Goal: Task Accomplishment & Management: Use online tool/utility

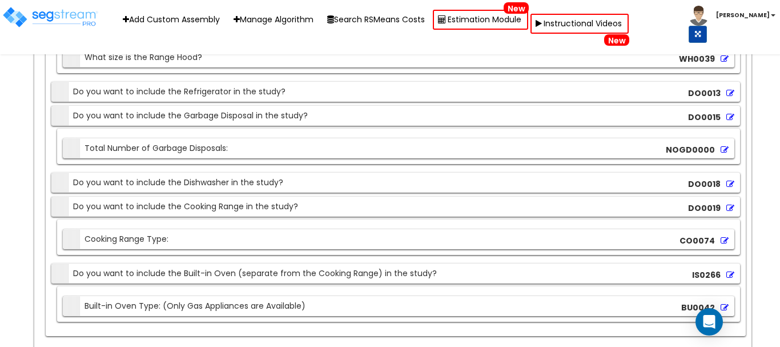
scroll to position [17633, 0]
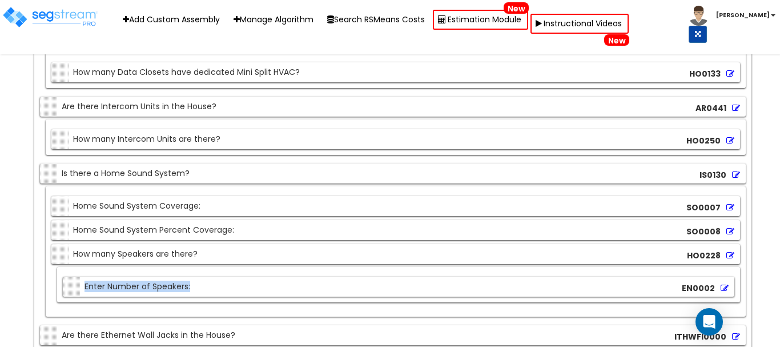
drag, startPoint x: 207, startPoint y: 286, endPoint x: 61, endPoint y: 284, distance: 145.6
click at [63, 284] on div "Section Enter Number of Speakers: EN0002" at bounding box center [398, 286] width 671 height 20
click at [189, 283] on div "Section Enter Number of Speakers:" at bounding box center [128, 286] width 124 height 20
drag, startPoint x: 216, startPoint y: 284, endPoint x: 15, endPoint y: 287, distance: 201.0
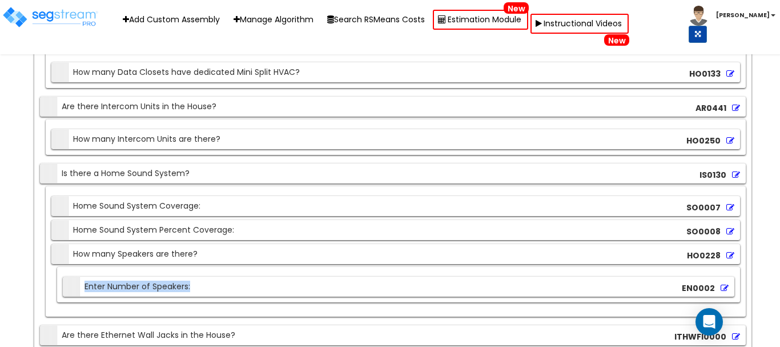
click at [724, 284] on icon at bounding box center [724, 288] width 8 height 8
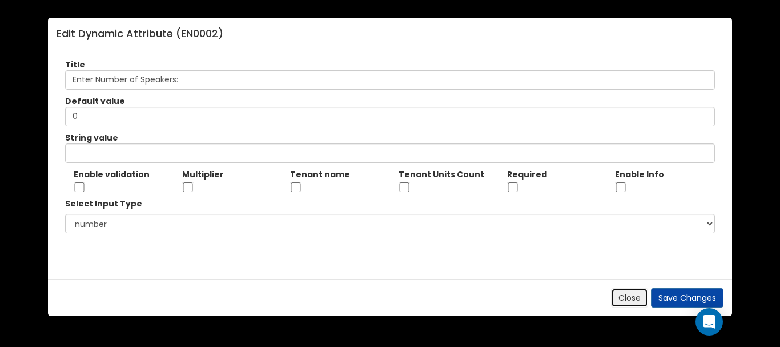
click at [633, 293] on button "Close" at bounding box center [629, 297] width 37 height 19
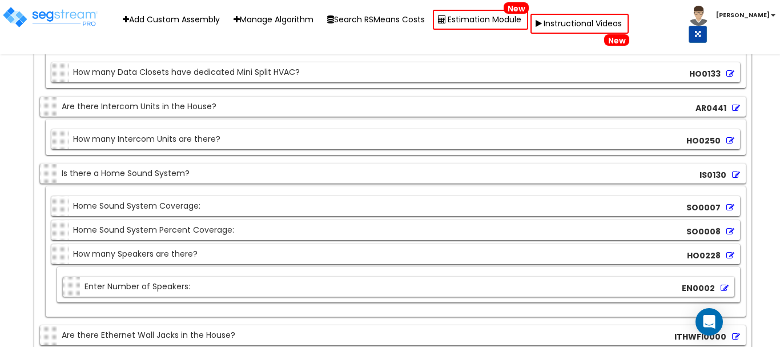
click at [723, 284] on icon at bounding box center [724, 288] width 8 height 8
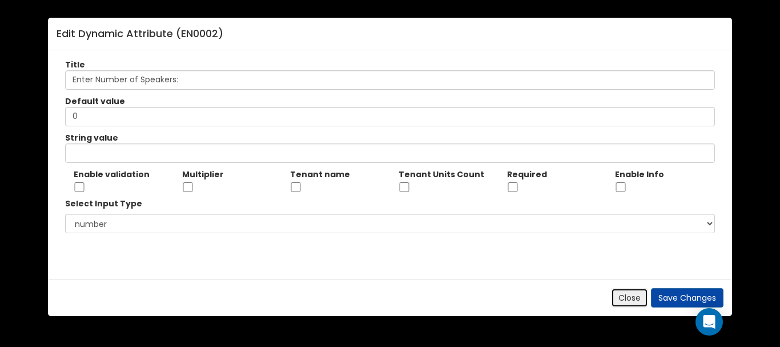
click at [629, 293] on button "Close" at bounding box center [629, 297] width 37 height 19
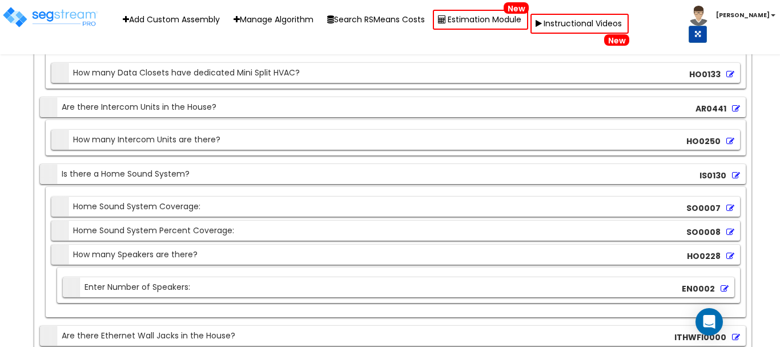
scroll to position [17748, 0]
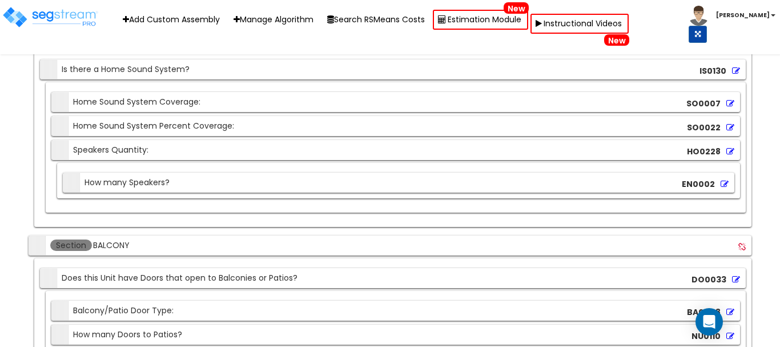
scroll to position [9207, 0]
click at [724, 183] on icon at bounding box center [724, 184] width 8 height 8
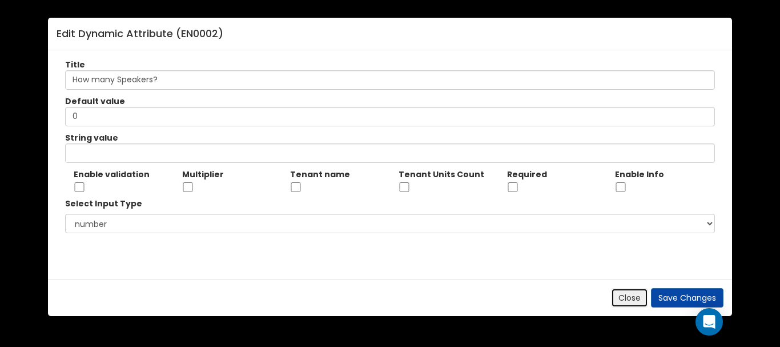
drag, startPoint x: 626, startPoint y: 302, endPoint x: 617, endPoint y: 299, distance: 9.2
click at [626, 302] on button "Close" at bounding box center [629, 297] width 37 height 19
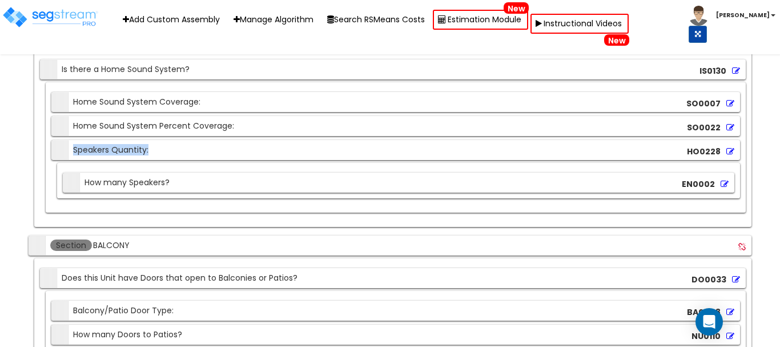
drag, startPoint x: 151, startPoint y: 148, endPoint x: 9, endPoint y: 148, distance: 142.2
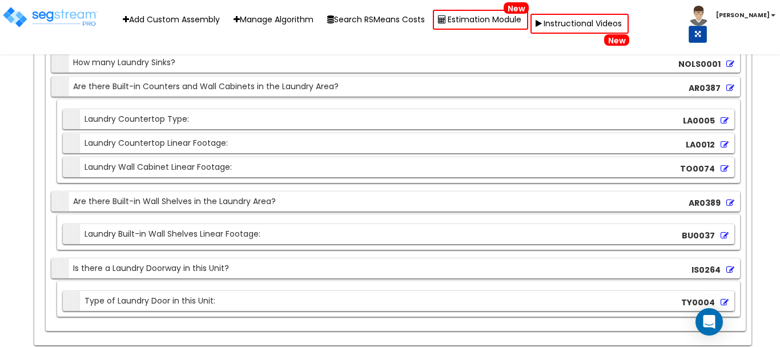
scroll to position [8408, 0]
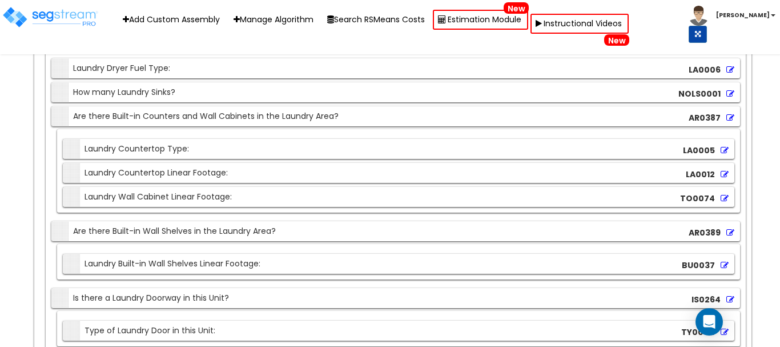
click at [198, 182] on div "Section Laundry Countertop Linear Footage:" at bounding box center [147, 173] width 162 height 20
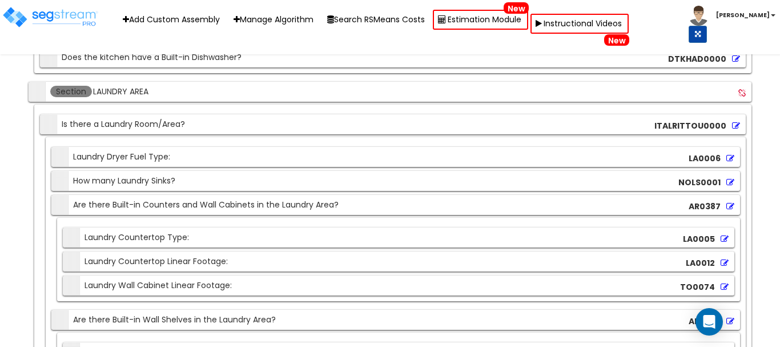
scroll to position [8293, 0]
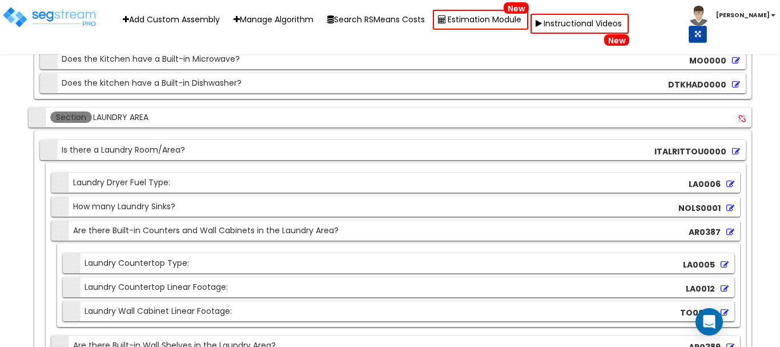
click at [124, 116] on input "LAUNDRY AREA" at bounding box center [170, 117] width 157 height 13
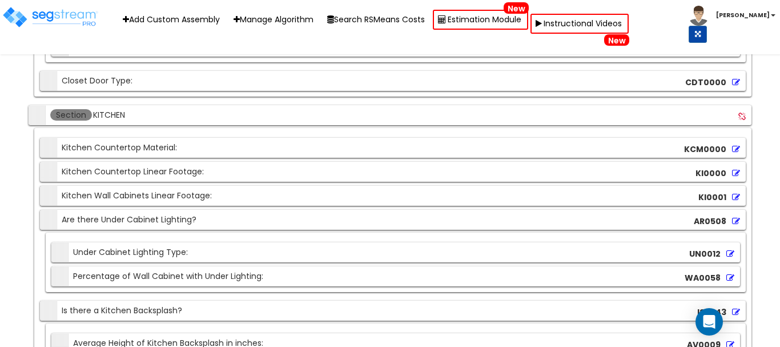
scroll to position [7780, 0]
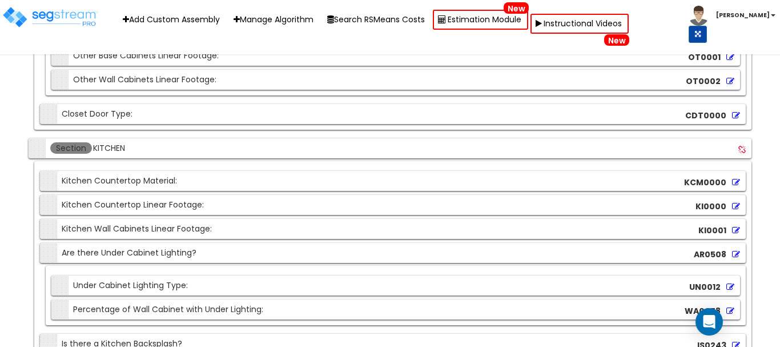
click at [110, 146] on input "KITCHEN" at bounding box center [170, 148] width 157 height 13
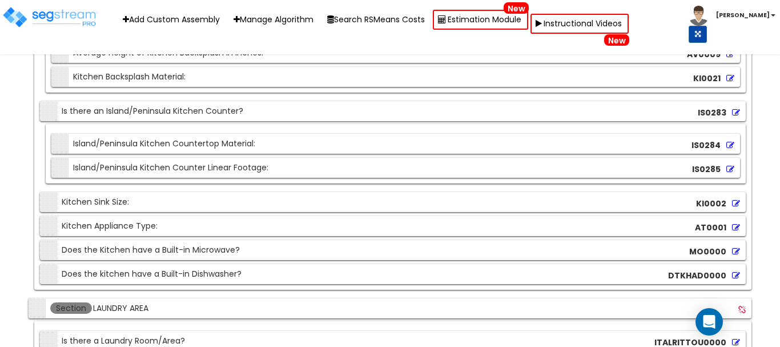
scroll to position [8122, 0]
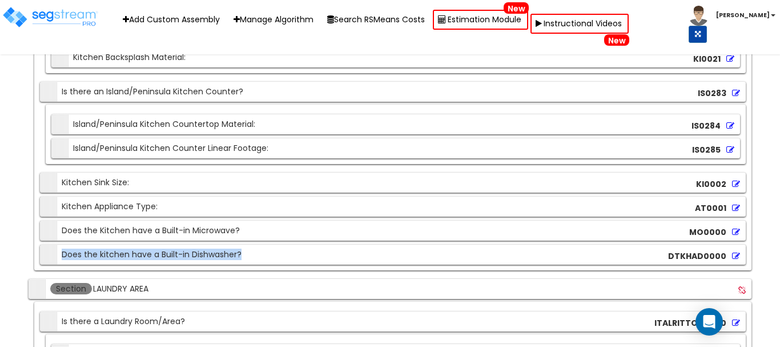
drag, startPoint x: 232, startPoint y: 252, endPoint x: 11, endPoint y: 256, distance: 221.0
click at [95, 234] on div "Section Does the Kitchen have a Built-in Microwave?" at bounding box center [141, 230] width 197 height 20
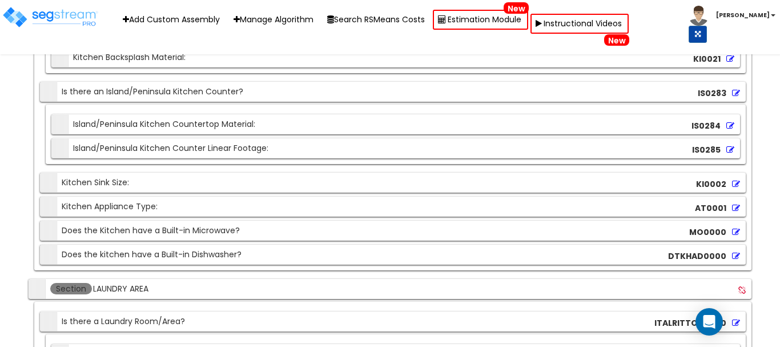
click at [95, 235] on div "Section Does the Kitchen have a Built-in Microwave?" at bounding box center [141, 230] width 197 height 20
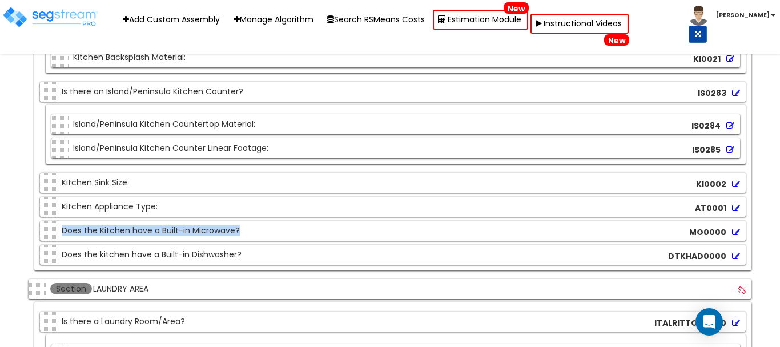
click at [95, 235] on div "Section Does the Kitchen have a Built-in Microwave?" at bounding box center [141, 230] width 197 height 20
copy div "Does the Kitchen have a Built-in Microwave?"
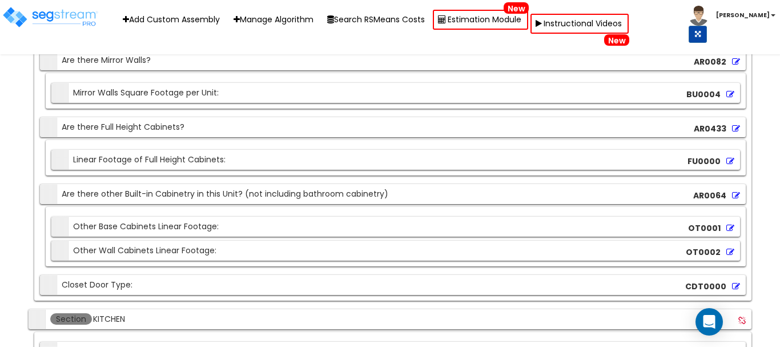
scroll to position [7608, 0]
click at [103, 312] on div "Section KITCHEN" at bounding box center [140, 319] width 218 height 20
click at [104, 316] on input "KITCHEN" at bounding box center [170, 319] width 157 height 13
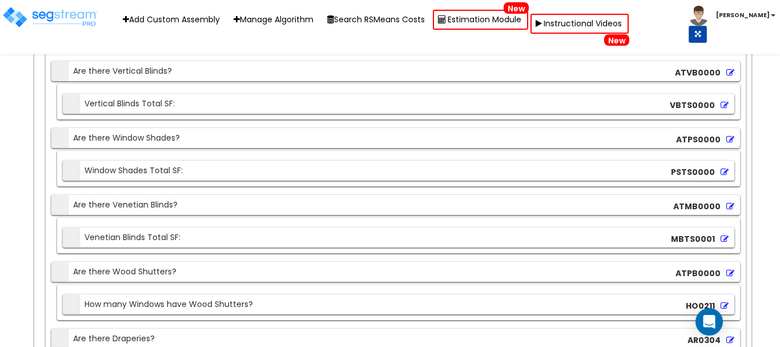
scroll to position [7037, 0]
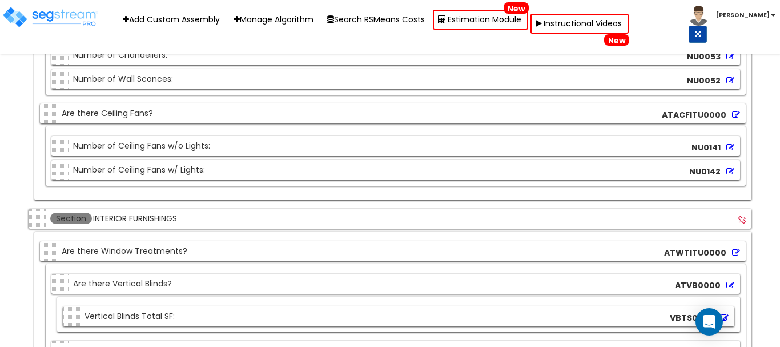
click at [121, 213] on input "INTERIOR FURNISHINGS" at bounding box center [170, 218] width 157 height 13
click at [116, 226] on div "Section INTERIOR FURNISHINGS" at bounding box center [140, 218] width 218 height 20
click at [115, 226] on div "Section INTERIOR FURNISHINGS" at bounding box center [140, 218] width 218 height 20
click at [120, 219] on input "INTERIOR FURNISHINGS" at bounding box center [170, 218] width 157 height 13
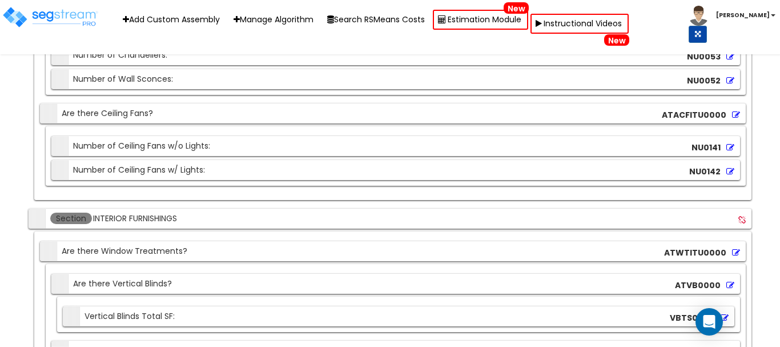
click at [120, 218] on input "INTERIOR FURNISHINGS" at bounding box center [170, 218] width 157 height 13
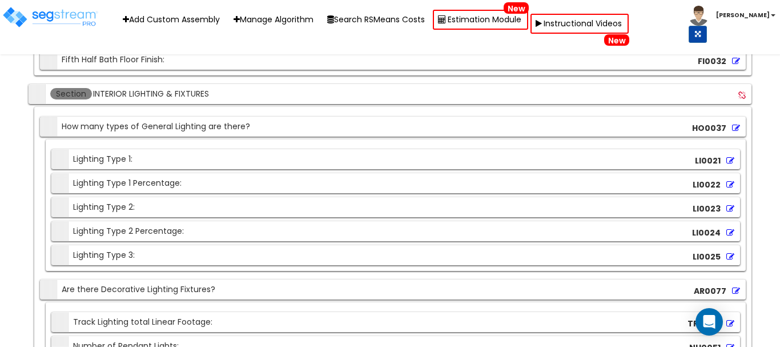
scroll to position [6695, 0]
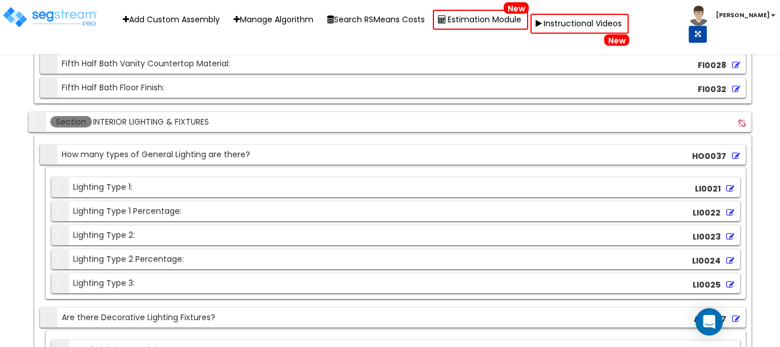
click at [159, 124] on input "INTERIOR LIGHTING & FIXTURES" at bounding box center [170, 121] width 157 height 13
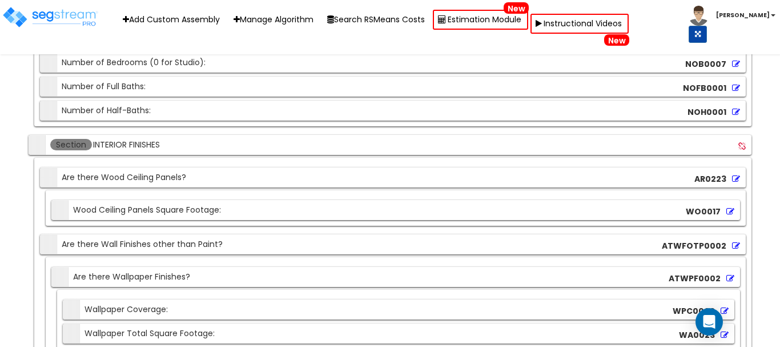
scroll to position [2584, 0]
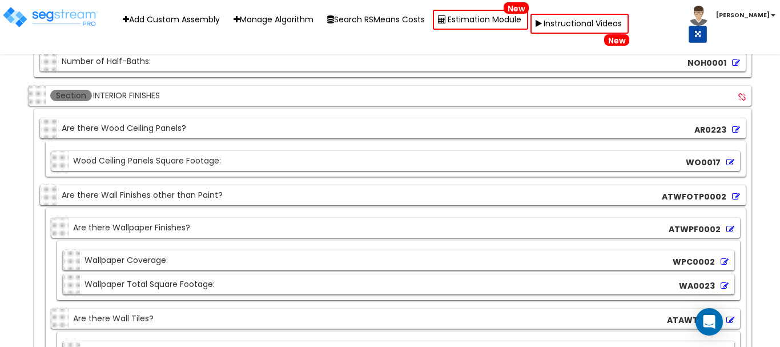
click at [143, 194] on div "Section Are there Wall Finishes other than Paint?" at bounding box center [133, 195] width 180 height 20
copy div "Are there Wall Finishes other than Paint?"
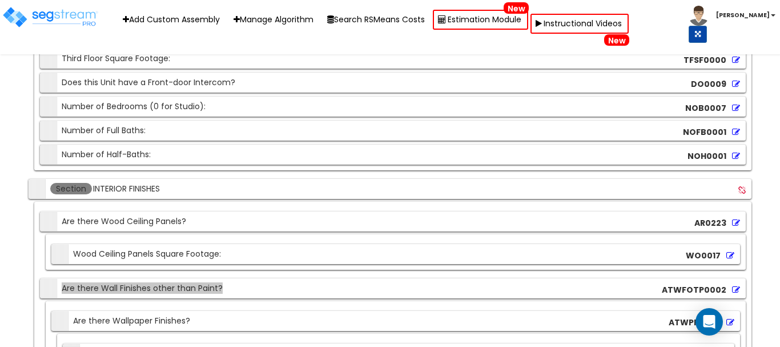
scroll to position [2527, 0]
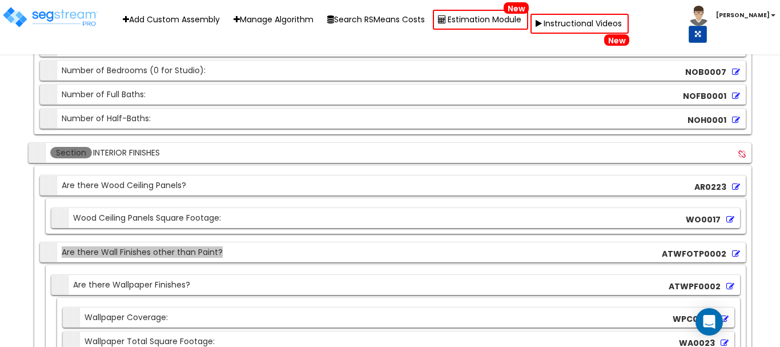
click at [140, 158] on input "INTERIOR FINISHES" at bounding box center [170, 152] width 157 height 13
click at [269, 158] on div "Section INTERIOR FINISHES" at bounding box center [390, 153] width 723 height 20
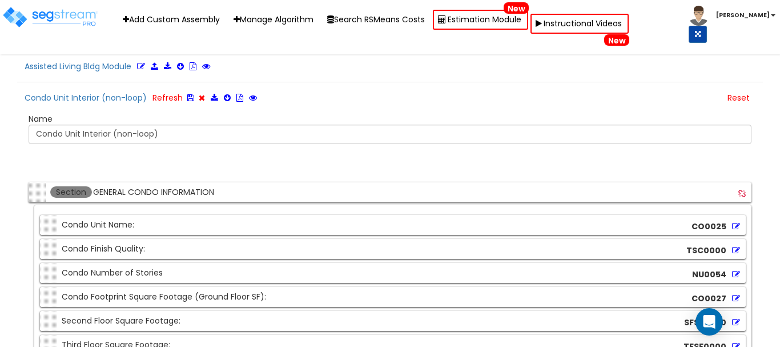
scroll to position [2185, 0]
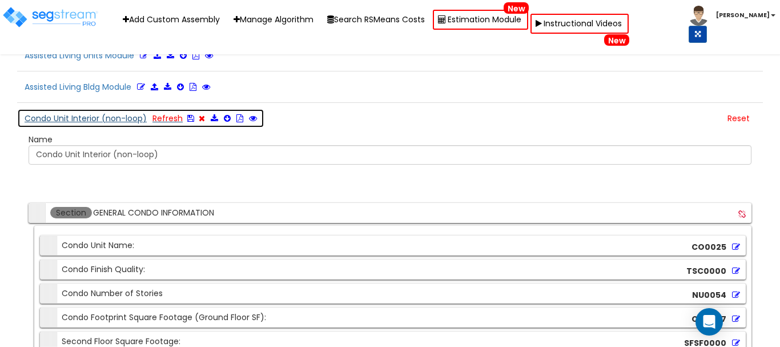
click at [94, 120] on button "Condo Unit Interior (non-loop) Refresh" at bounding box center [140, 117] width 247 height 19
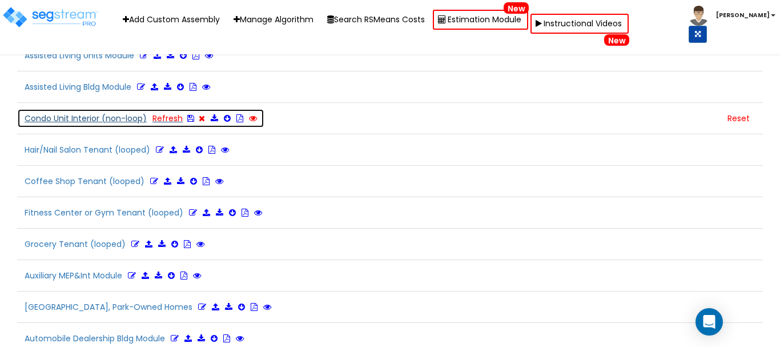
click at [255, 116] on icon at bounding box center [253, 118] width 8 height 8
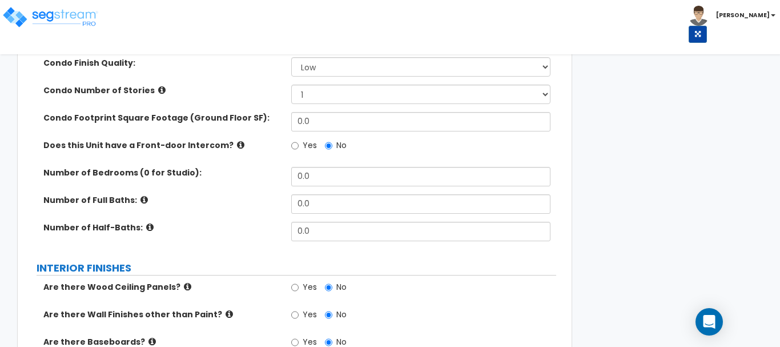
scroll to position [57, 0]
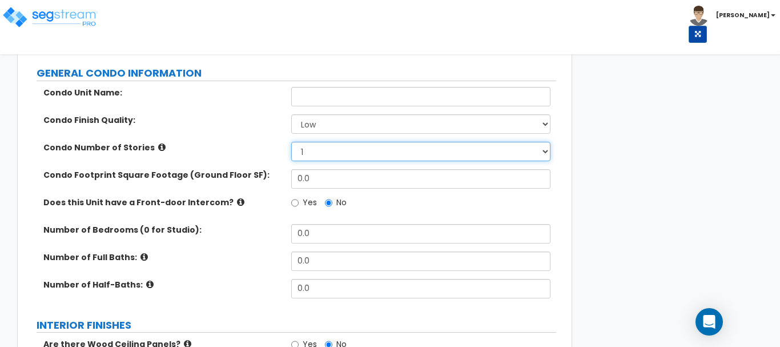
click at [316, 149] on select "1 2 3" at bounding box center [420, 151] width 259 height 19
select select "2.0"
click at [291, 142] on select "1 2 3" at bounding box center [420, 151] width 259 height 19
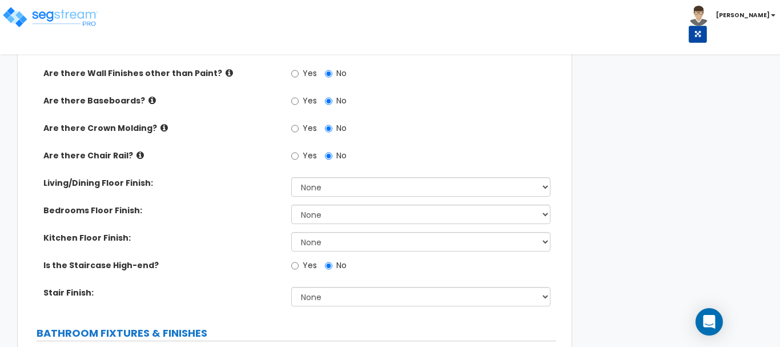
scroll to position [457, 0]
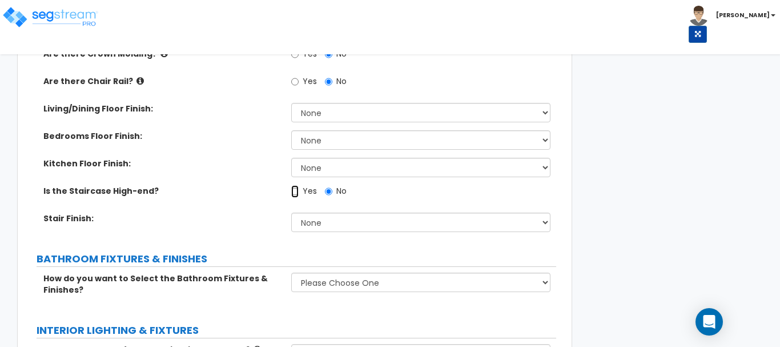
click at [296, 192] on input "Yes" at bounding box center [294, 191] width 7 height 13
radio input "true"
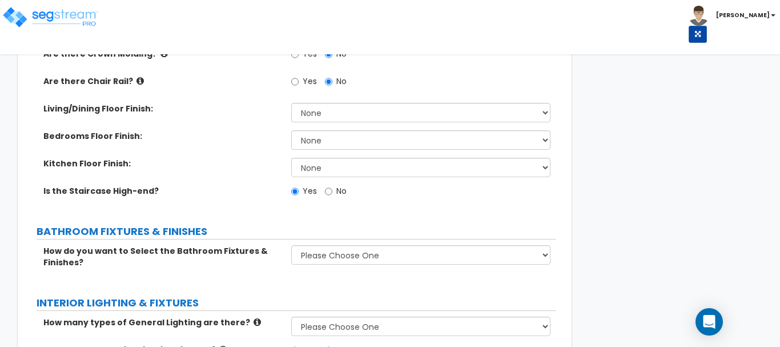
click at [333, 192] on label "No" at bounding box center [336, 194] width 22 height 19
click at [332, 192] on input "No" at bounding box center [328, 191] width 7 height 13
radio input "true"
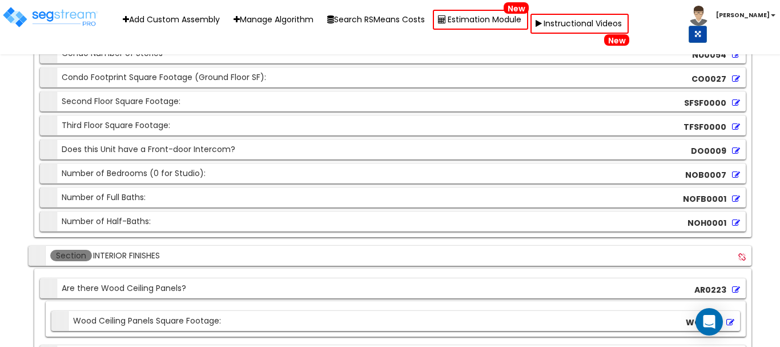
scroll to position [3222, 0]
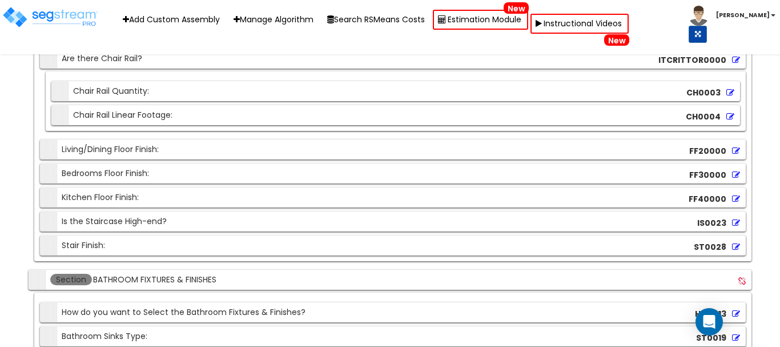
click at [736, 172] on icon at bounding box center [736, 175] width 8 height 8
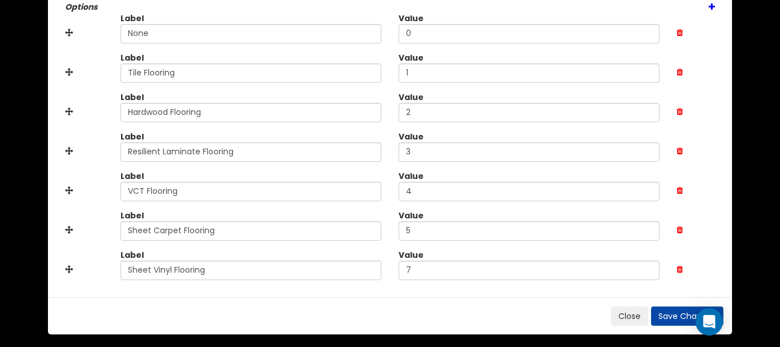
scroll to position [241, 0]
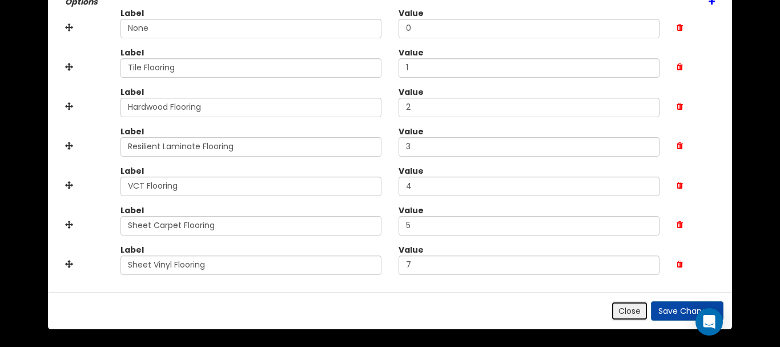
click at [631, 310] on button "Close" at bounding box center [629, 310] width 37 height 19
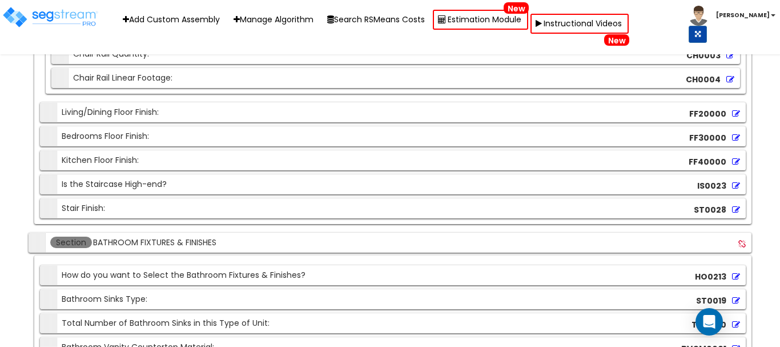
scroll to position [3279, 0]
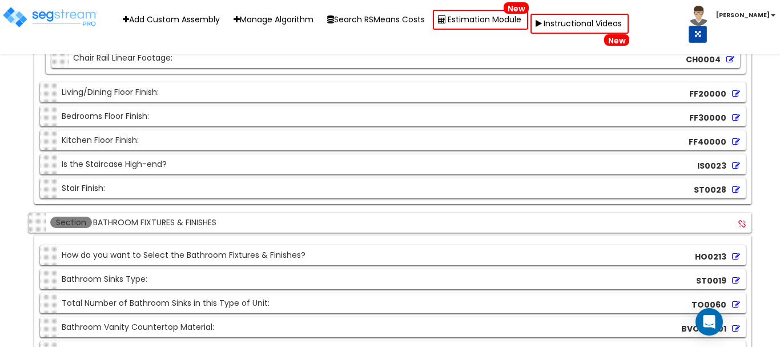
click at [731, 118] on div "FF30000" at bounding box center [714, 117] width 57 height 17
click at [736, 116] on icon at bounding box center [736, 118] width 8 height 8
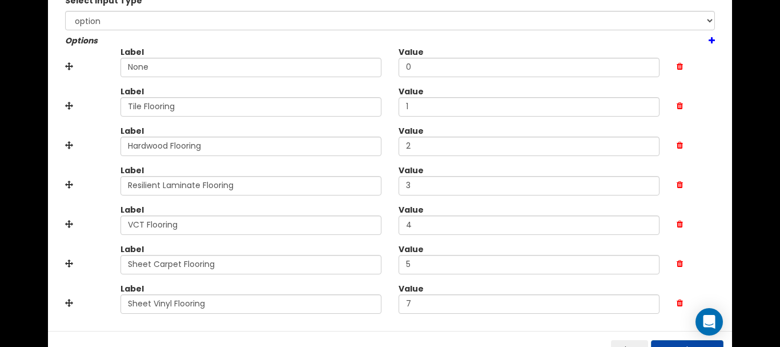
scroll to position [228, 0]
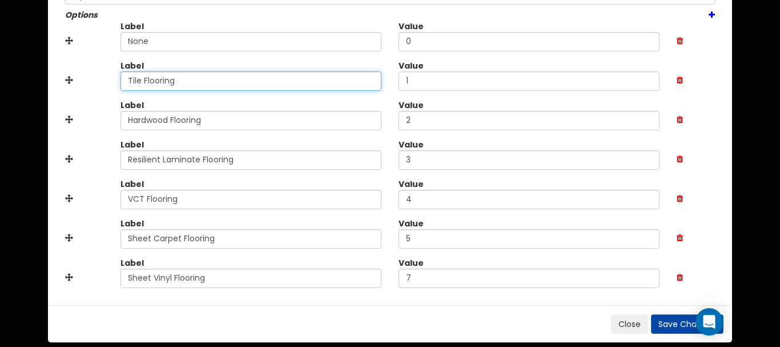
drag, startPoint x: 202, startPoint y: 84, endPoint x: 44, endPoint y: 74, distance: 158.5
click at [44, 74] on div "Edit Dynamic Attribute ( FF30000 ) Title Bedrooms Floor Finish: Default value 0…" at bounding box center [390, 173] width 780 height 347
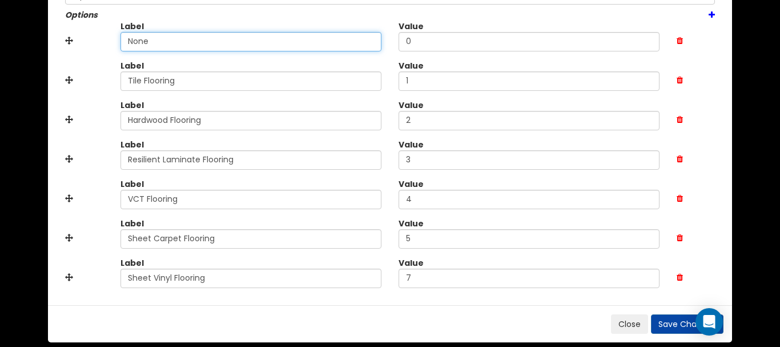
click at [142, 43] on input "None" at bounding box center [250, 41] width 261 height 19
click at [141, 42] on input "None" at bounding box center [250, 41] width 261 height 19
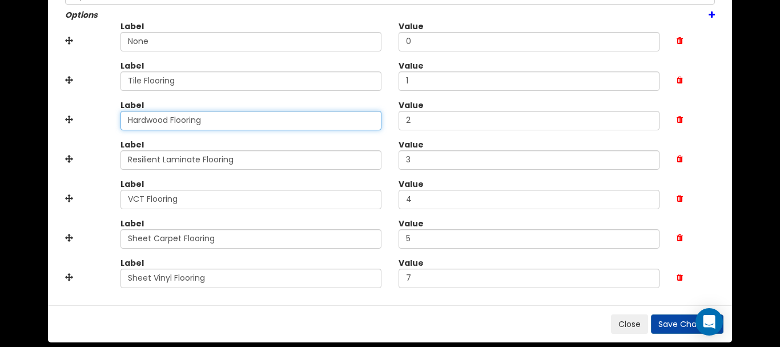
click at [155, 125] on input "Hardwood Flooring" at bounding box center [250, 120] width 261 height 19
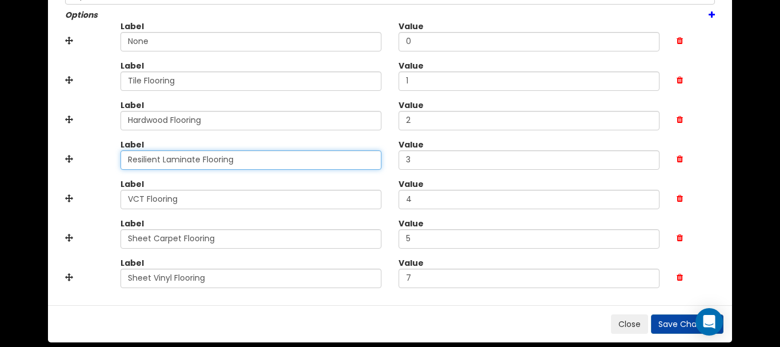
click at [73, 159] on div "Label Resilient Laminate Flooring Value 3" at bounding box center [390, 158] width 667 height 39
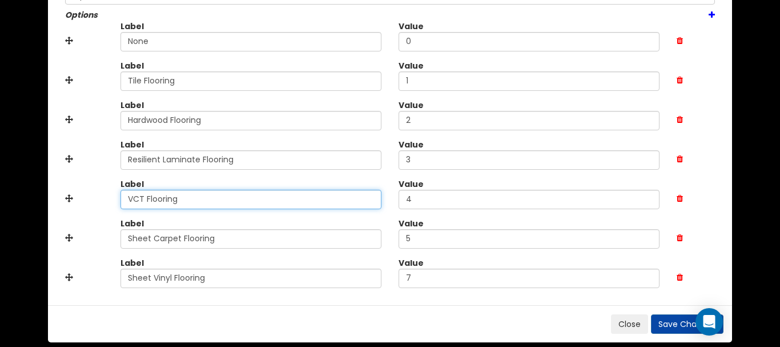
click at [69, 196] on div "Label VCT Flooring Value 4" at bounding box center [390, 197] width 667 height 39
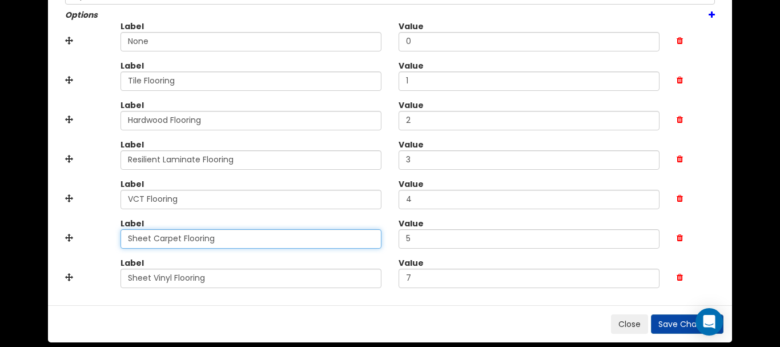
drag, startPoint x: 173, startPoint y: 238, endPoint x: 60, endPoint y: 234, distance: 113.1
click at [60, 234] on div "Label Sheet Carpet Flooring Value 5" at bounding box center [390, 237] width 667 height 39
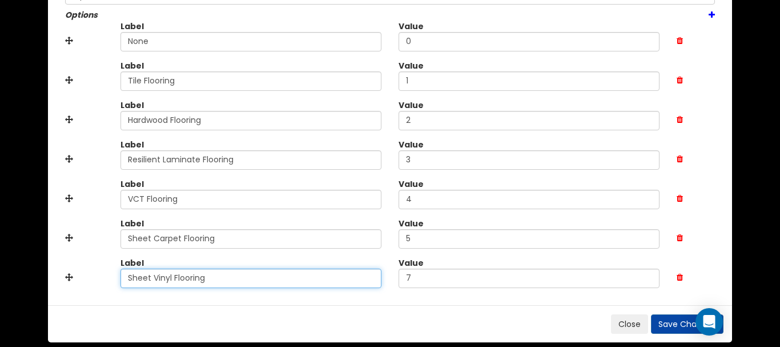
click at [7, 269] on div "Edit Dynamic Attribute ( FF30000 ) Title Bedrooms Floor Finish: Default value 0…" at bounding box center [390, 173] width 780 height 347
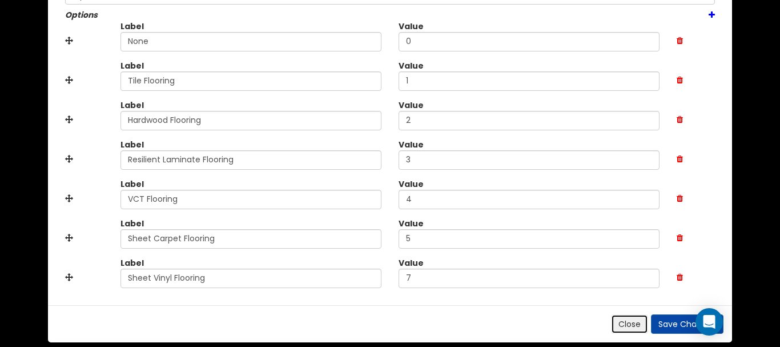
click at [623, 321] on button "Close" at bounding box center [629, 323] width 37 height 19
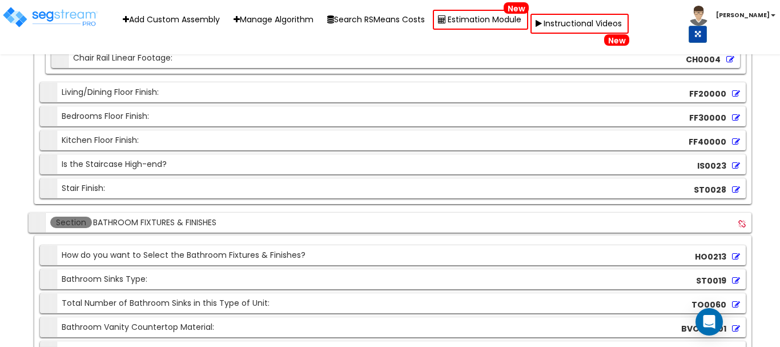
scroll to position [9103, 0]
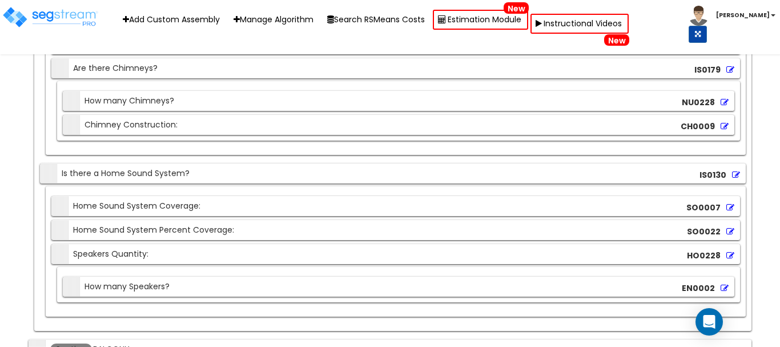
click at [729, 254] on icon at bounding box center [730, 255] width 8 height 8
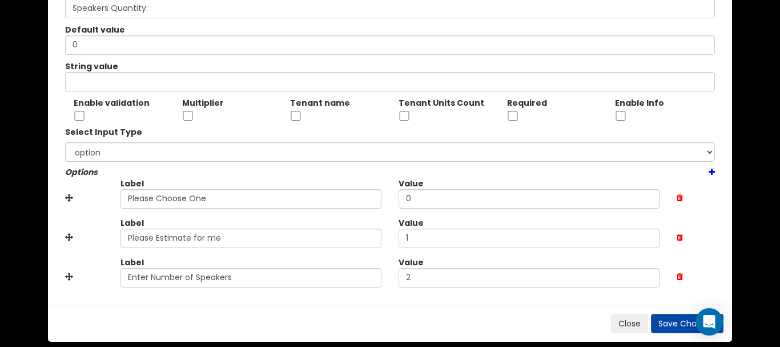
scroll to position [84, 0]
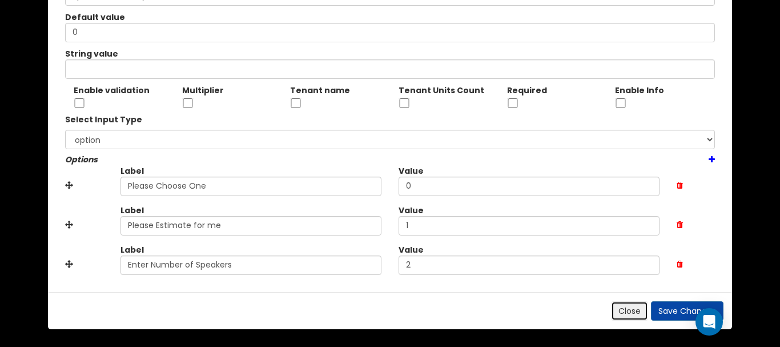
click at [630, 310] on button "Close" at bounding box center [629, 310] width 37 height 19
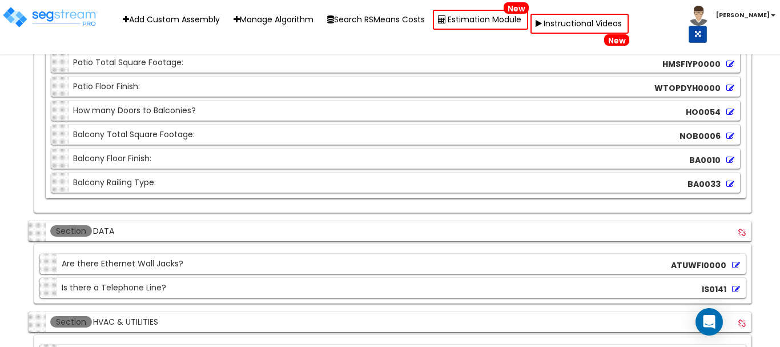
scroll to position [9446, 0]
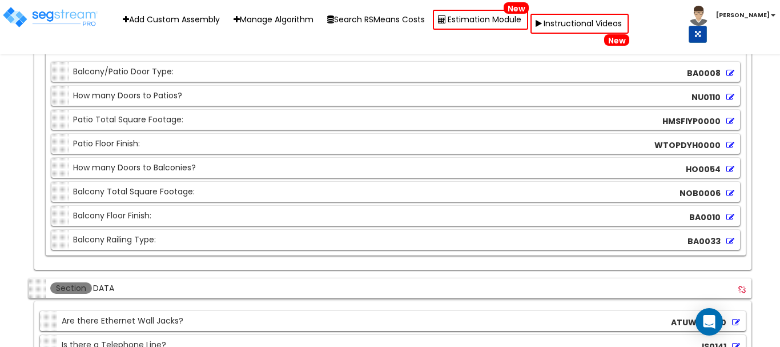
click at [729, 145] on icon at bounding box center [730, 145] width 8 height 8
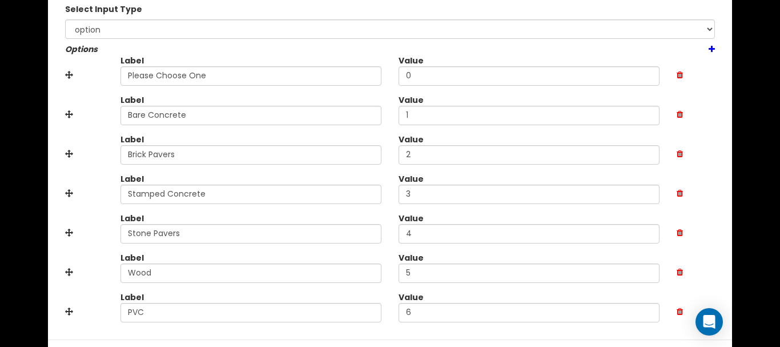
scroll to position [241, 0]
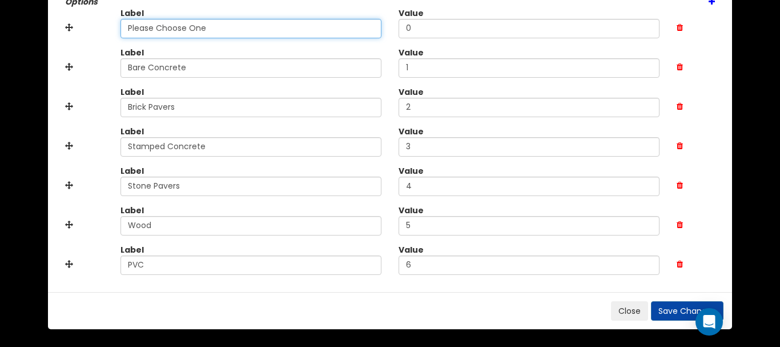
drag, startPoint x: 217, startPoint y: 31, endPoint x: 68, endPoint y: 28, distance: 149.0
click at [68, 28] on div "Label Please Choose One Value 0" at bounding box center [390, 26] width 667 height 39
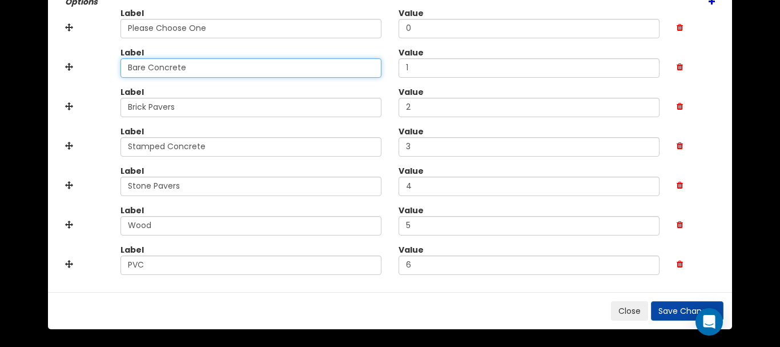
drag, startPoint x: 86, startPoint y: 69, endPoint x: 53, endPoint y: 70, distance: 33.7
click at [63, 69] on div "Label Bare Concrete Value 1" at bounding box center [390, 66] width 667 height 39
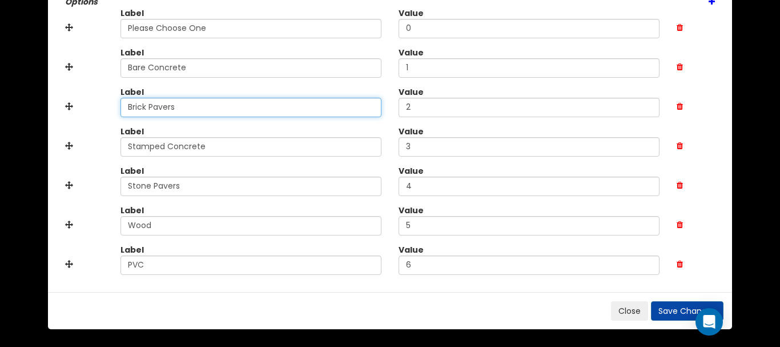
drag, startPoint x: 203, startPoint y: 101, endPoint x: 57, endPoint y: 104, distance: 145.6
click at [60, 104] on div "Label Brick Pavers Value 2" at bounding box center [390, 105] width 667 height 39
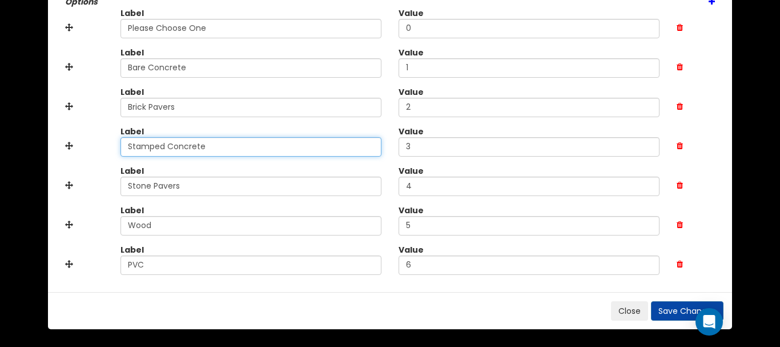
drag, startPoint x: 259, startPoint y: 145, endPoint x: 44, endPoint y: 153, distance: 214.8
click at [61, 152] on div "Label Stamped Concrete Value 3" at bounding box center [390, 145] width 667 height 39
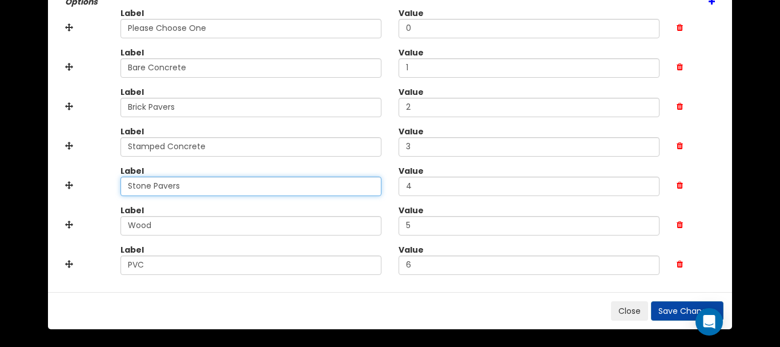
drag, startPoint x: 119, startPoint y: 184, endPoint x: 3, endPoint y: 188, distance: 115.9
click at [56, 186] on div "Title Patio Floor Finish: Default value 0 String value Enable validation Multip…" at bounding box center [390, 50] width 684 height 483
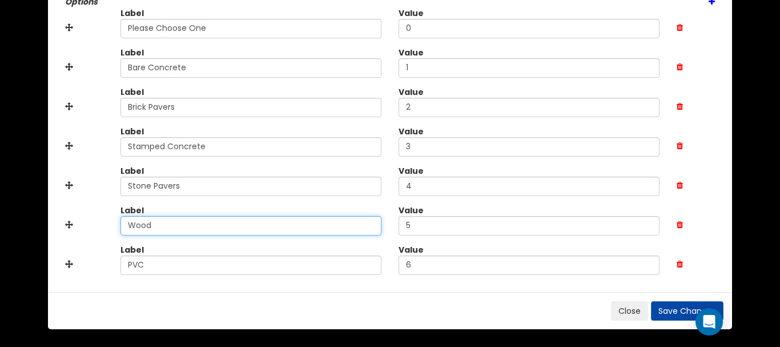
drag, startPoint x: 168, startPoint y: 232, endPoint x: 72, endPoint y: 231, distance: 95.9
click at [78, 230] on div "Label Wood Value 5" at bounding box center [390, 223] width 667 height 39
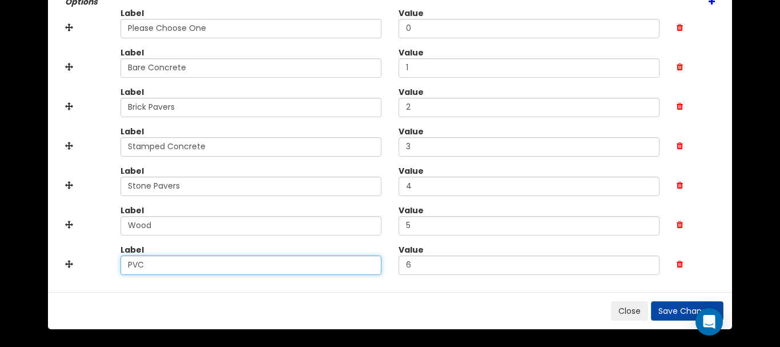
drag, startPoint x: 90, startPoint y: 262, endPoint x: 4, endPoint y: 263, distance: 86.2
click at [67, 264] on div "Label PVC Value 6" at bounding box center [390, 263] width 667 height 39
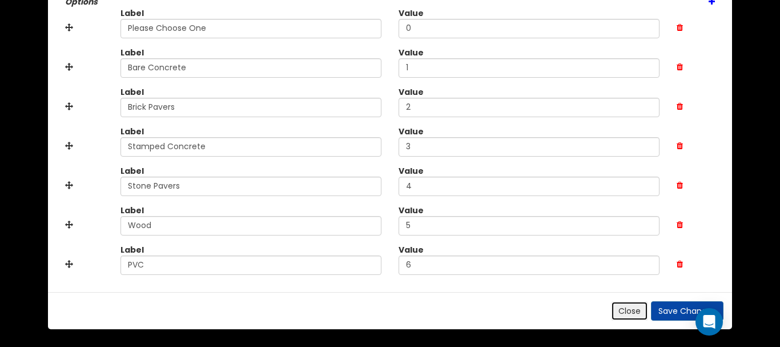
click at [631, 313] on button "Close" at bounding box center [629, 310] width 37 height 19
